Goal: Information Seeking & Learning: Learn about a topic

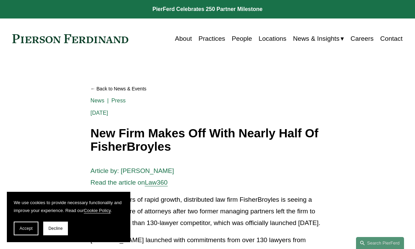
click at [30, 231] on button "Accept" at bounding box center [26, 229] width 25 height 14
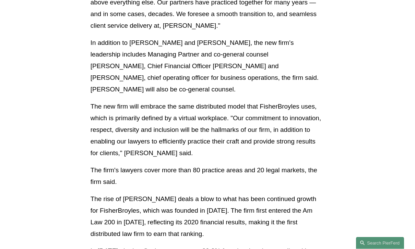
scroll to position [379, 0]
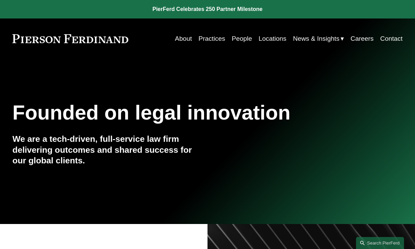
click at [217, 40] on link "Practices" at bounding box center [211, 38] width 27 height 13
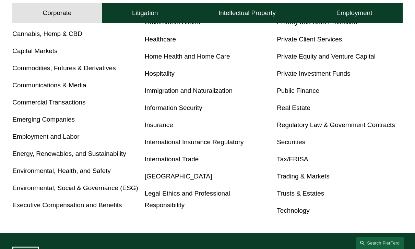
scroll to position [313, 0]
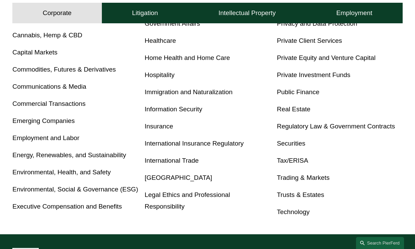
click at [115, 205] on link "Executive Compensation and Benefits" at bounding box center [66, 206] width 109 height 7
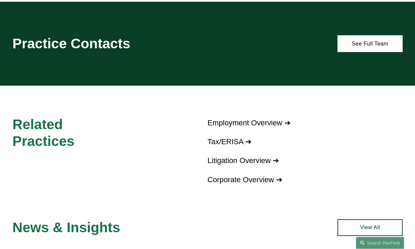
scroll to position [594, 0]
click at [362, 39] on link "See Full Team" at bounding box center [369, 43] width 65 height 17
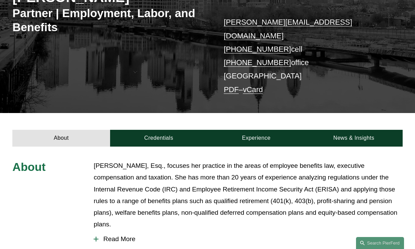
scroll to position [85, 0]
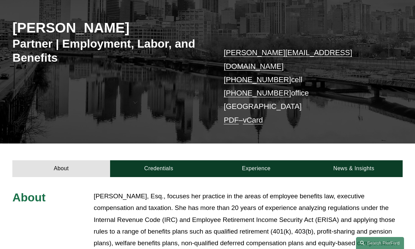
click at [351, 162] on link "News & Insights" at bounding box center [353, 168] width 97 height 17
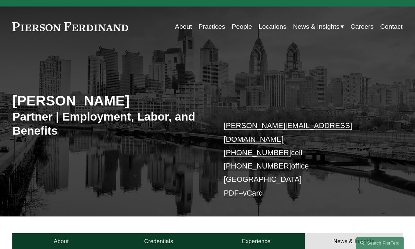
scroll to position [0, 0]
